Goal: Browse casually

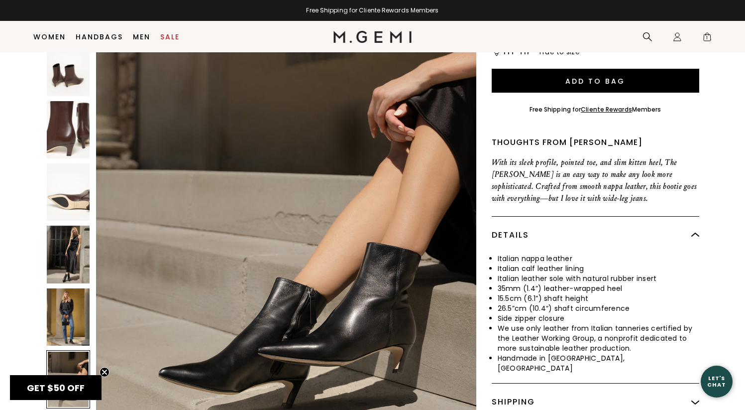
scroll to position [3543, 0]
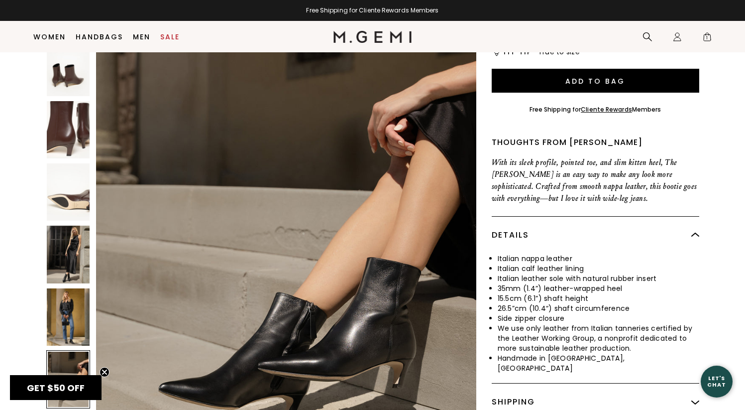
click at [57, 350] on div at bounding box center [68, 379] width 44 height 58
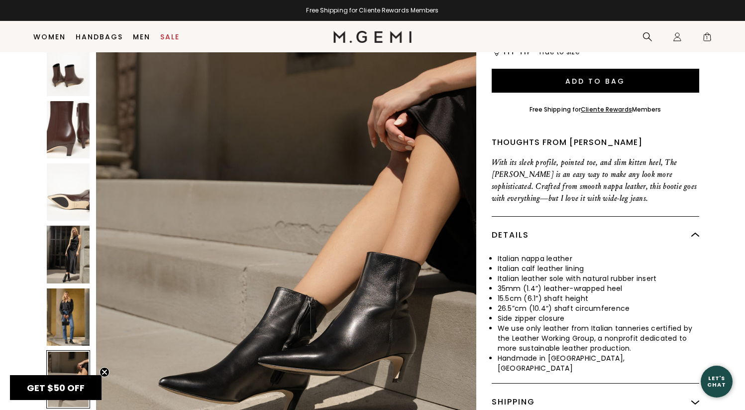
click at [61, 288] on img at bounding box center [68, 316] width 43 height 57
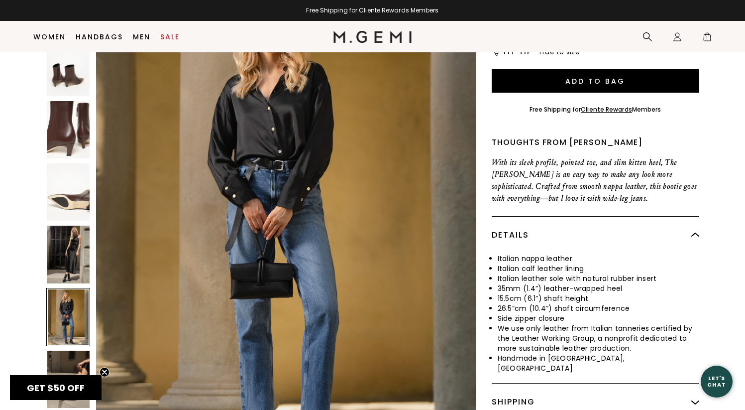
scroll to position [3042, 0]
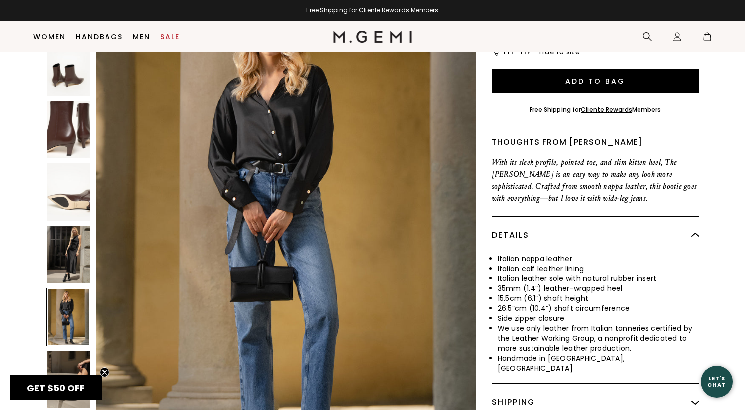
click at [62, 240] on img at bounding box center [68, 254] width 43 height 57
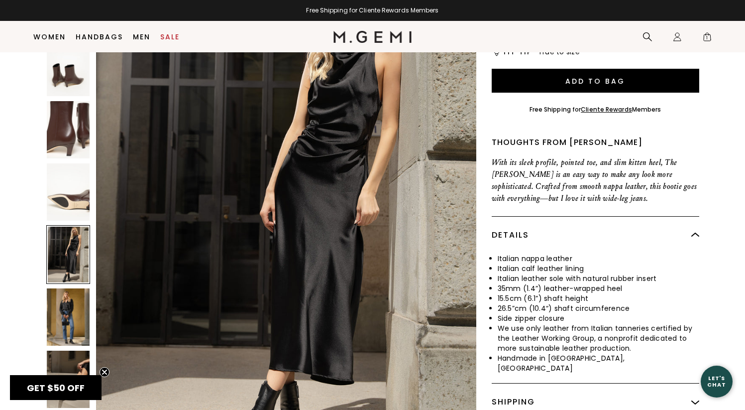
scroll to position [2535, 0]
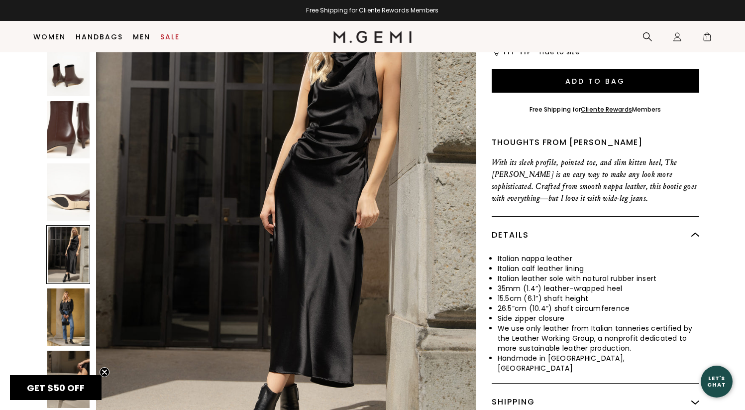
click at [64, 289] on img at bounding box center [68, 316] width 43 height 57
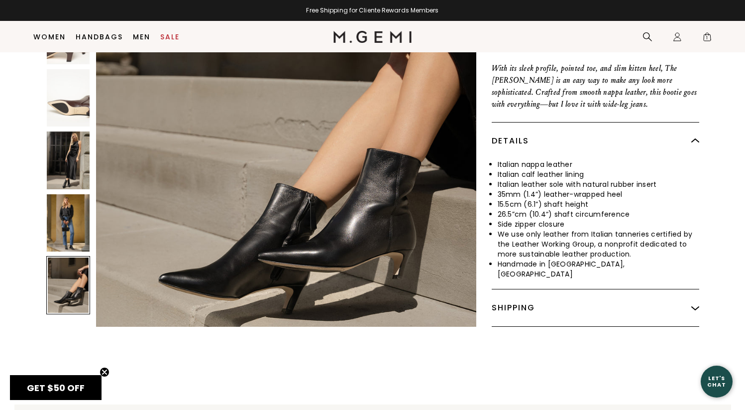
scroll to position [383, 0]
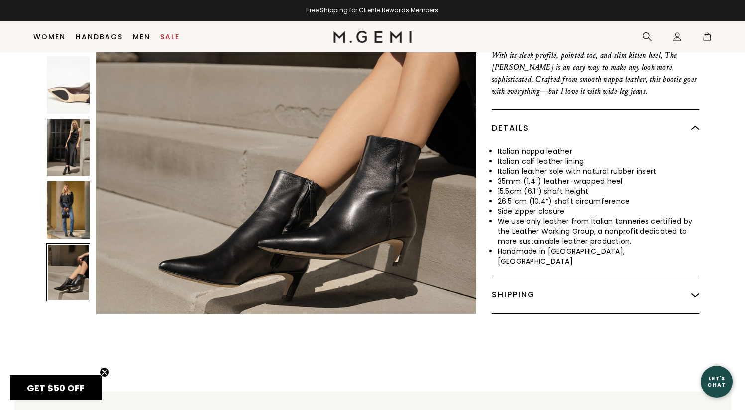
click at [76, 182] on img at bounding box center [68, 209] width 43 height 57
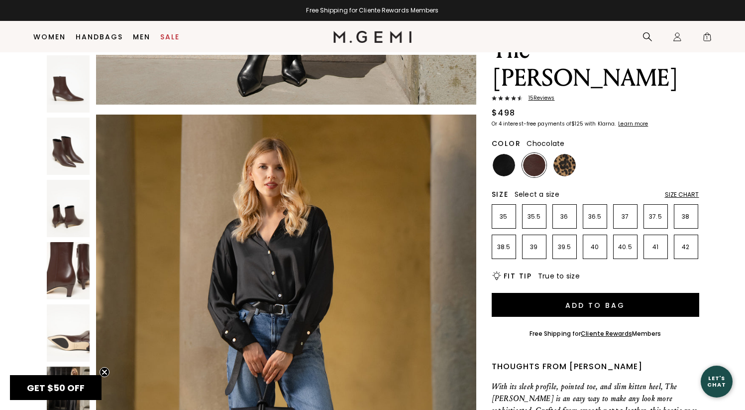
scroll to position [51, 0]
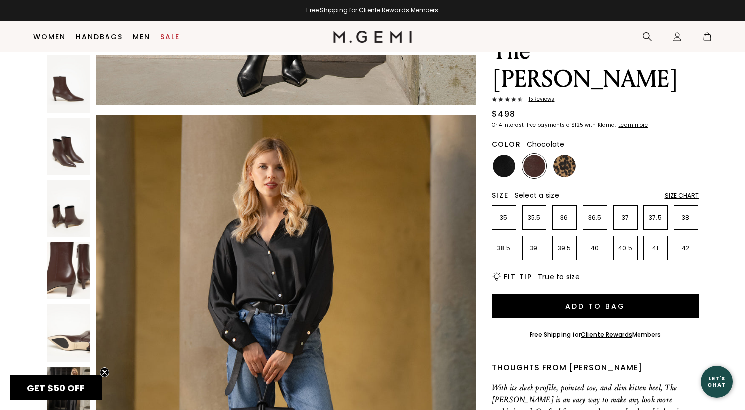
click at [76, 83] on img at bounding box center [68, 83] width 43 height 57
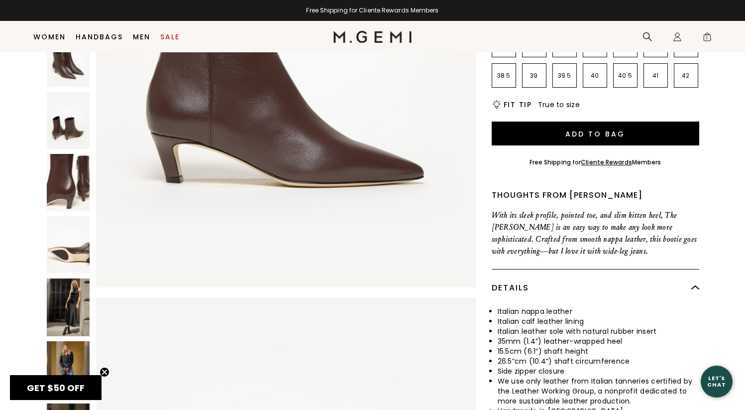
scroll to position [224, 0]
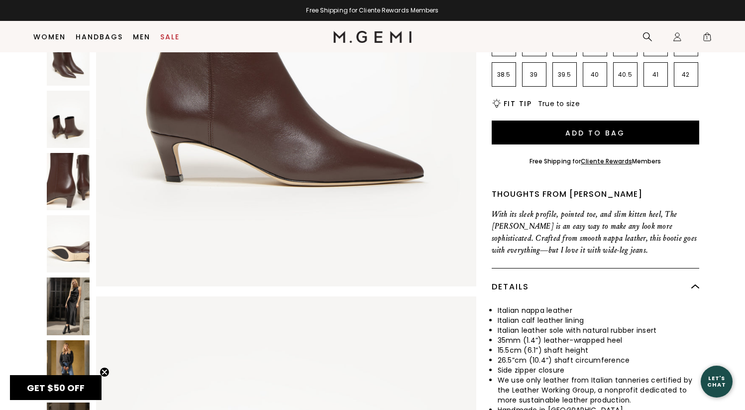
click at [81, 289] on img at bounding box center [68, 306] width 43 height 57
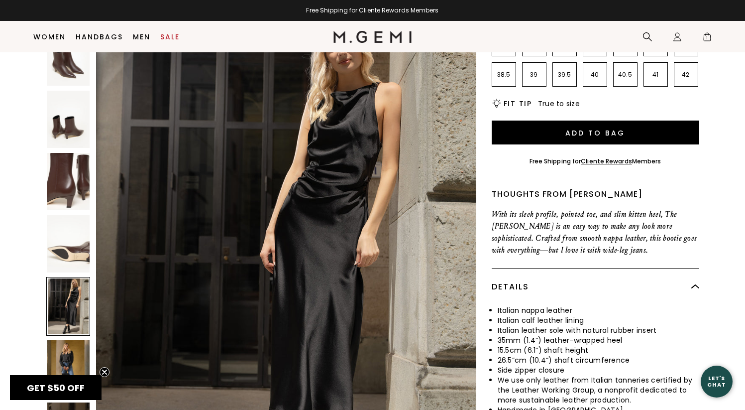
scroll to position [2552, 0]
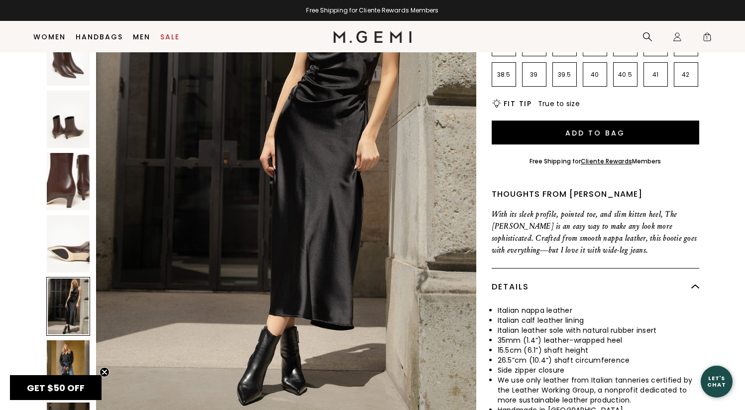
click at [321, 251] on img at bounding box center [286, 159] width 380 height 507
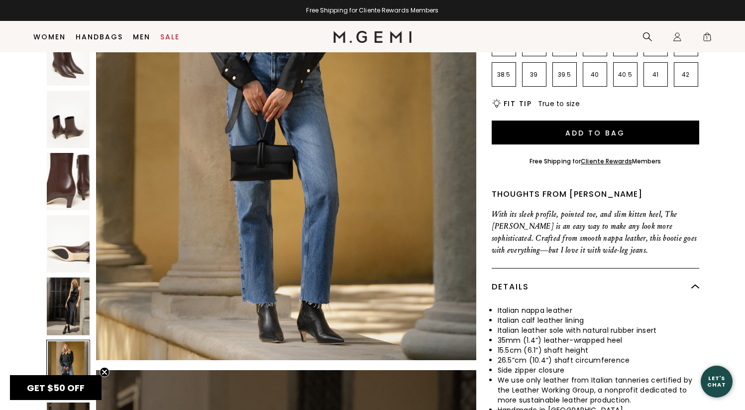
scroll to position [3215, 0]
click at [75, 168] on img at bounding box center [68, 181] width 43 height 57
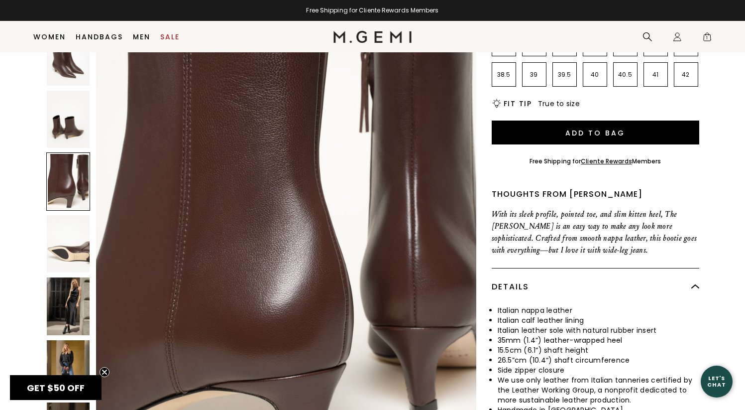
click at [71, 109] on img at bounding box center [68, 119] width 43 height 57
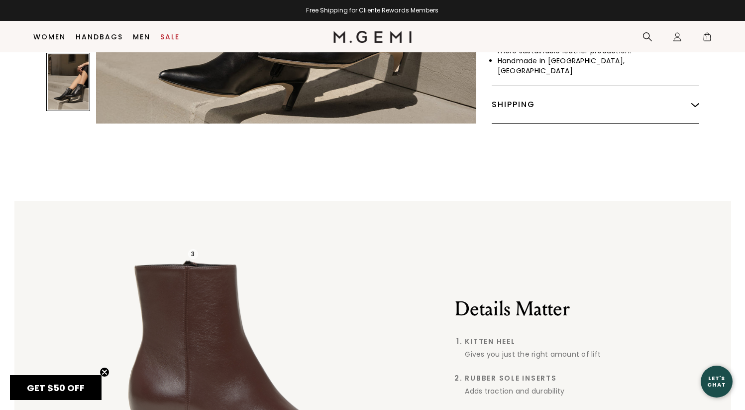
scroll to position [577, 0]
